Goal: Download file/media

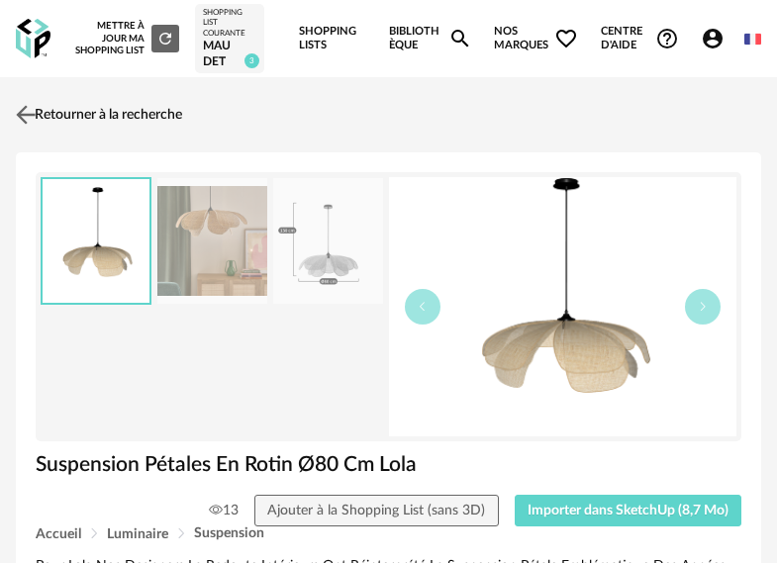
click at [28, 120] on img at bounding box center [26, 115] width 29 height 29
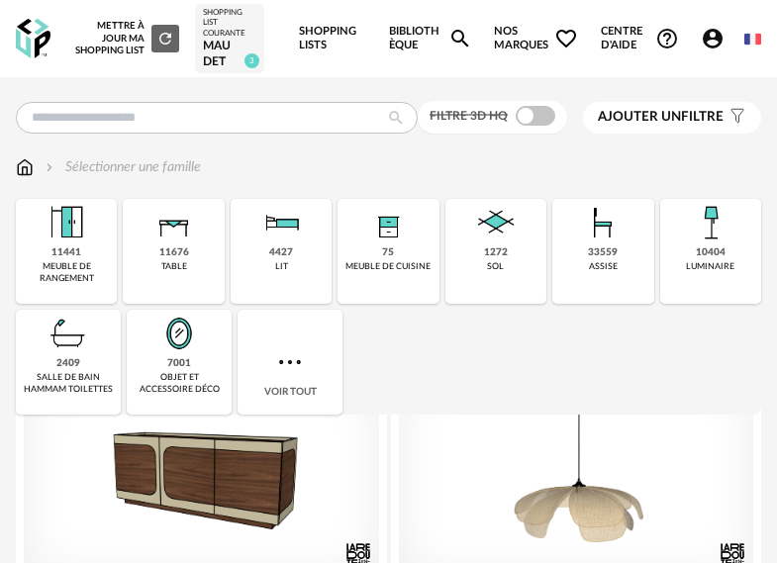
scroll to position [492, 0]
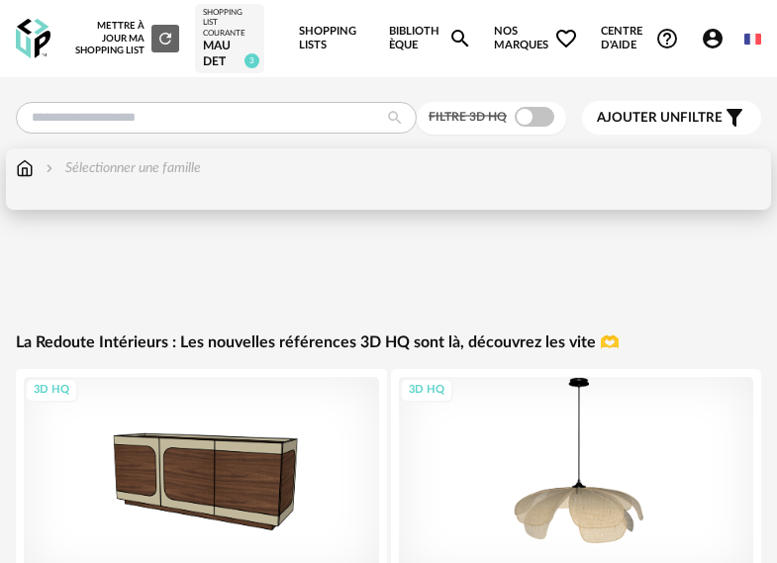
click at [32, 172] on img at bounding box center [25, 168] width 18 height 20
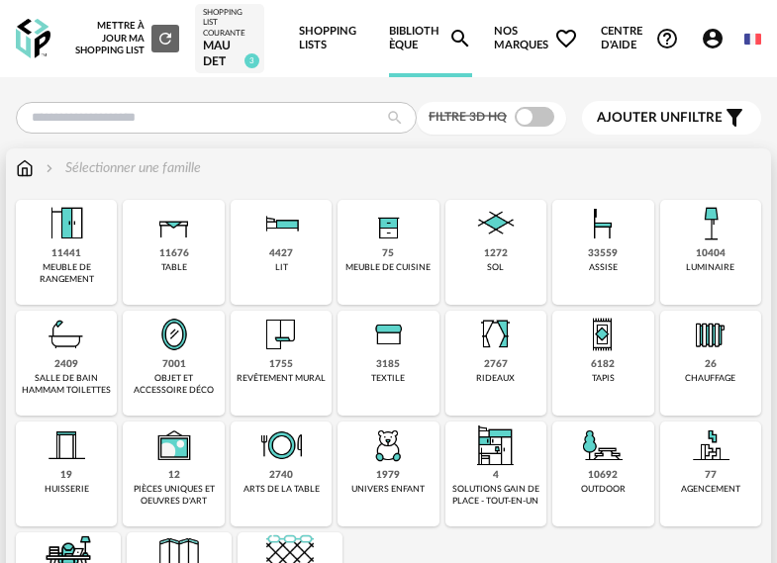
click at [739, 264] on div "10404 luminaire" at bounding box center [710, 252] width 101 height 105
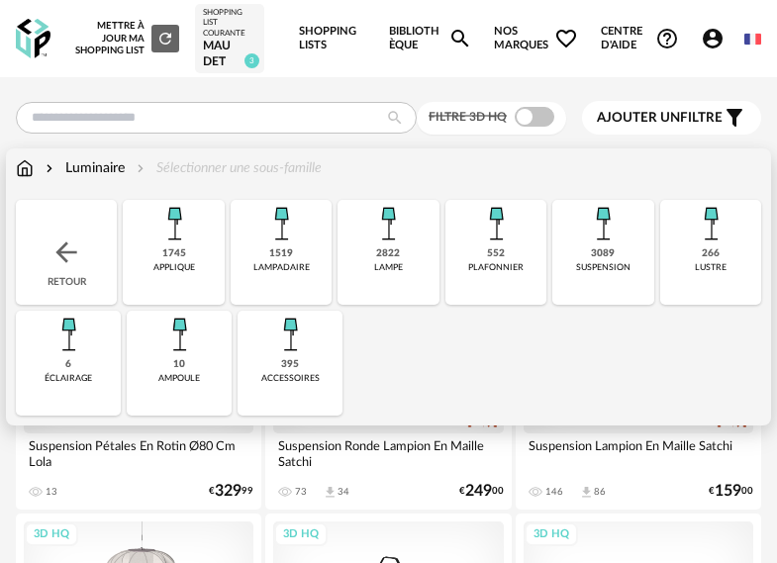
click at [617, 227] on img at bounding box center [603, 224] width 48 height 48
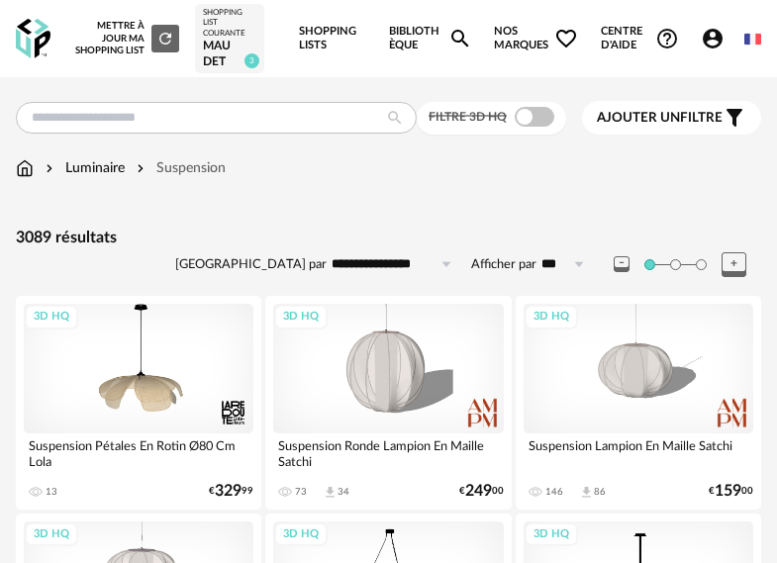
click at [734, 112] on icon "Filter icon" at bounding box center [735, 118] width 16 height 18
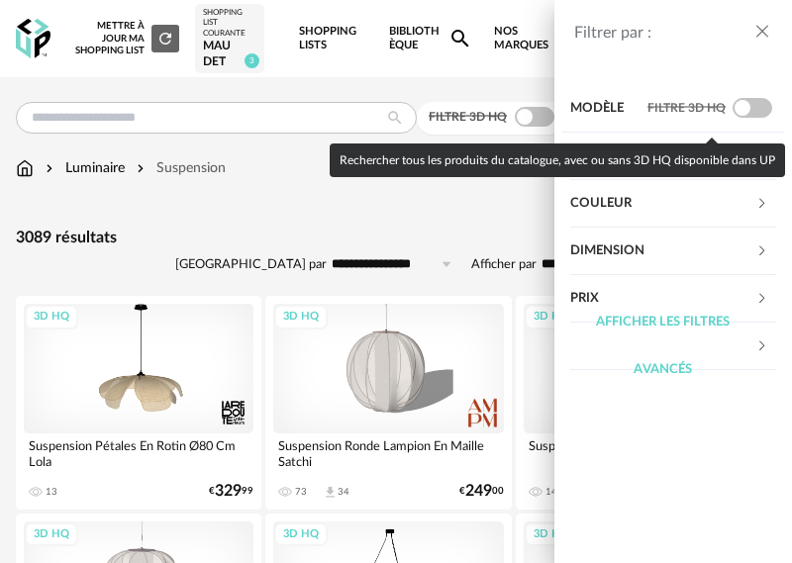
click at [741, 102] on span at bounding box center [753, 108] width 40 height 20
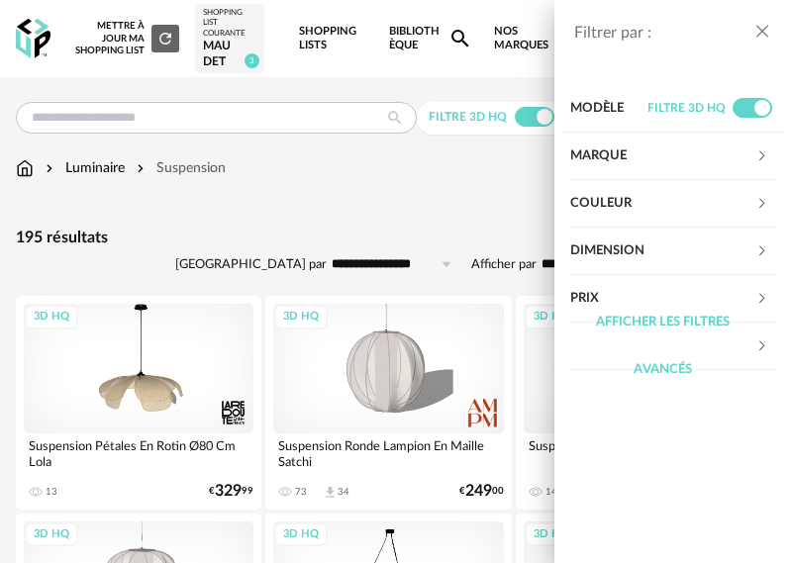
click at [457, 222] on div "Filtrer par : Modèle Filtre 3D HQ Marque &tradition 0 101 Copenhagen 0 366 Conc…" at bounding box center [396, 281] width 792 height 563
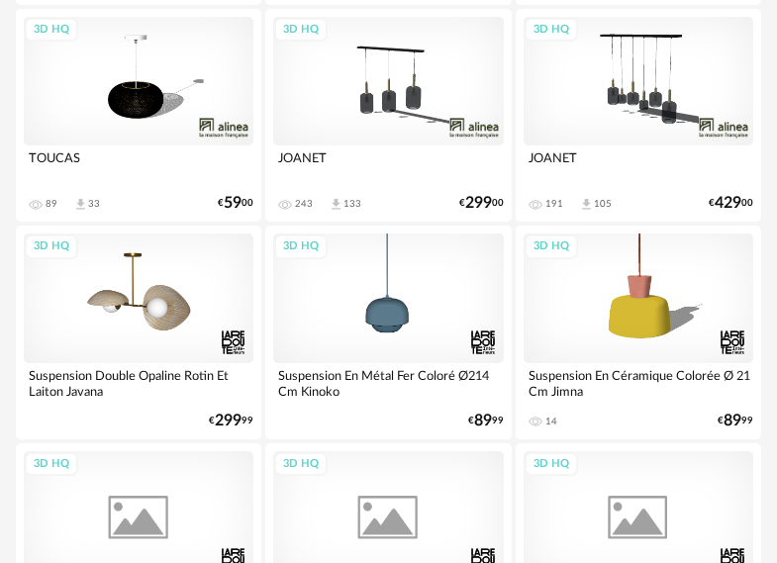
scroll to position [1386, 0]
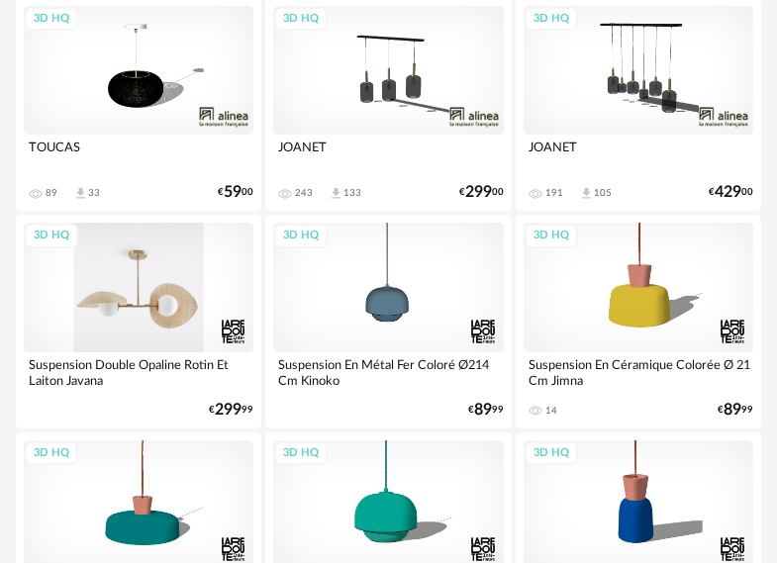
click at [196, 304] on div "3D HQ" at bounding box center [139, 288] width 230 height 130
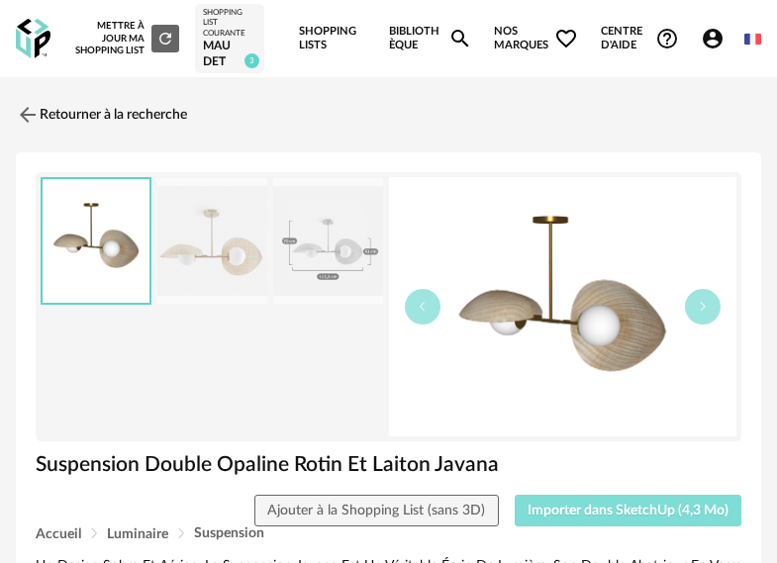
click at [692, 517] on span "Importer dans SketchUp (4,3 Mo)" at bounding box center [628, 511] width 201 height 14
click at [515, 495] on button "Importer dans SketchUp (4,3 Mo)" at bounding box center [629, 511] width 228 height 32
